Goal: Check status: Check status

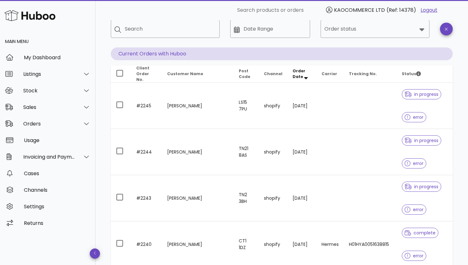
click at [27, 15] on img at bounding box center [29, 16] width 51 height 14
click at [32, 17] on img at bounding box center [29, 16] width 51 height 14
click at [14, 17] on img at bounding box center [29, 16] width 51 height 14
click at [50, 87] on div "Stock" at bounding box center [48, 90] width 96 height 17
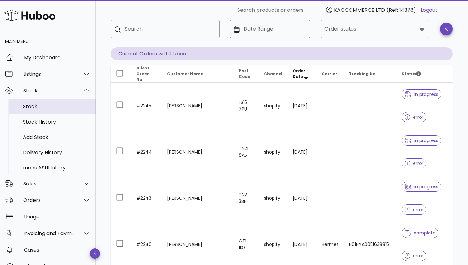
click at [44, 104] on div "Stock" at bounding box center [57, 107] width 68 height 6
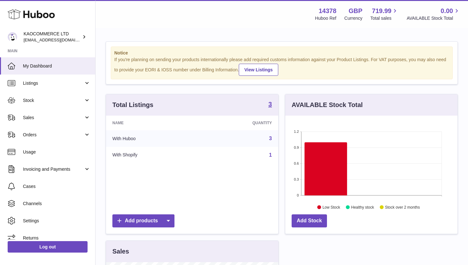
scroll to position [99, 172]
click at [56, 103] on span "Stock" at bounding box center [53, 100] width 61 height 6
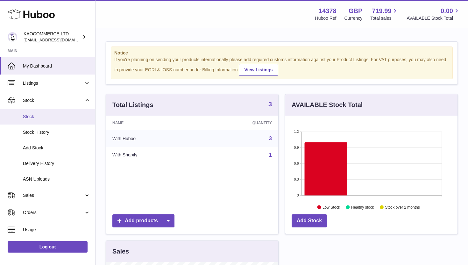
click at [49, 118] on span "Stock" at bounding box center [57, 117] width 68 height 6
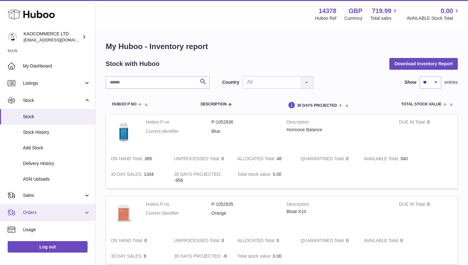
click at [48, 205] on link "Orders" at bounding box center [47, 212] width 95 height 17
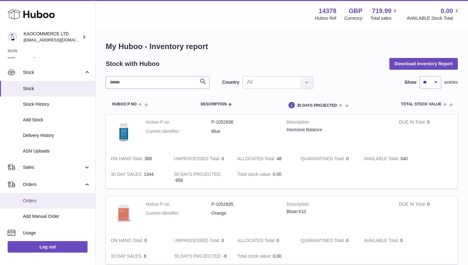
click at [48, 205] on link "Orders" at bounding box center [47, 201] width 95 height 16
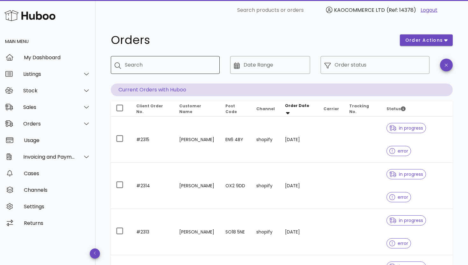
click at [178, 68] on input "Search" at bounding box center [170, 65] width 90 height 10
type input "****"
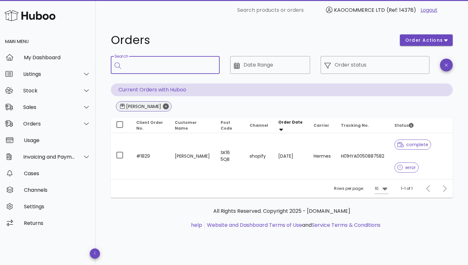
click at [163, 105] on icon "Close" at bounding box center [166, 107] width 6 height 6
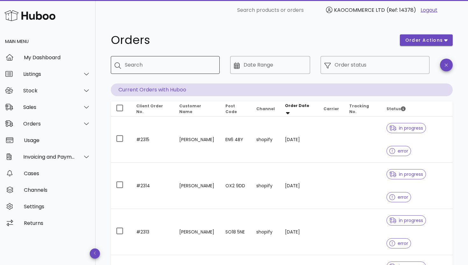
click at [166, 61] on input "Search" at bounding box center [170, 65] width 90 height 10
type input "****"
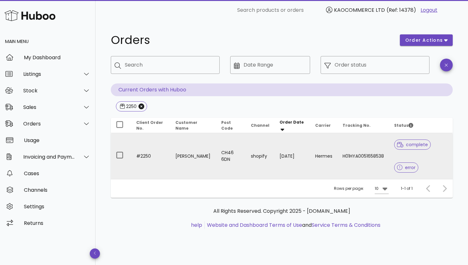
click at [192, 154] on td "[PERSON_NAME]" at bounding box center [193, 156] width 46 height 46
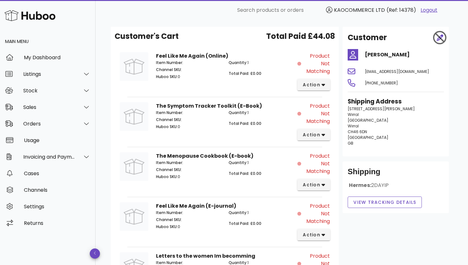
scroll to position [74, 0]
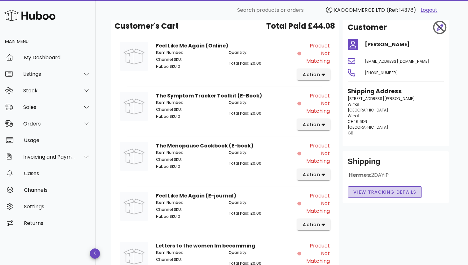
click at [381, 195] on span "View Tracking details" at bounding box center [384, 192] width 63 height 7
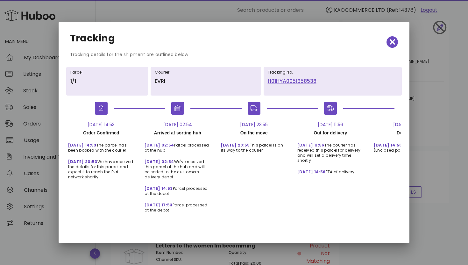
scroll to position [0, 54]
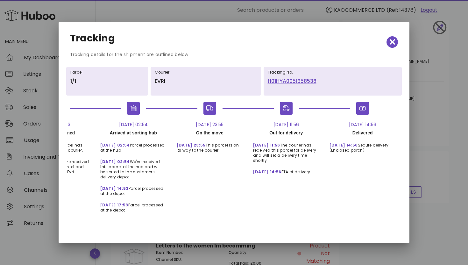
click at [273, 81] on link "H01HYA0051658538" at bounding box center [333, 81] width 130 height 8
